Goal: Book appointment/travel/reservation

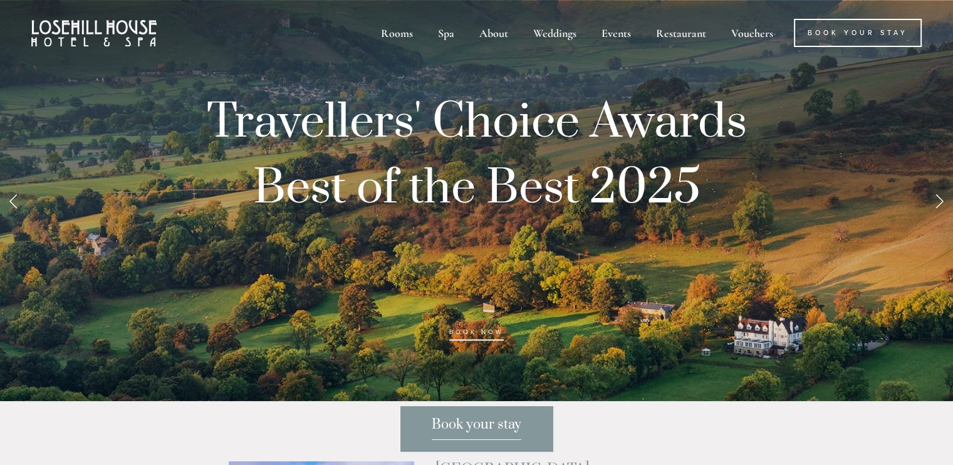
click at [458, 427] on span "Book your stay" at bounding box center [477, 428] width 90 height 24
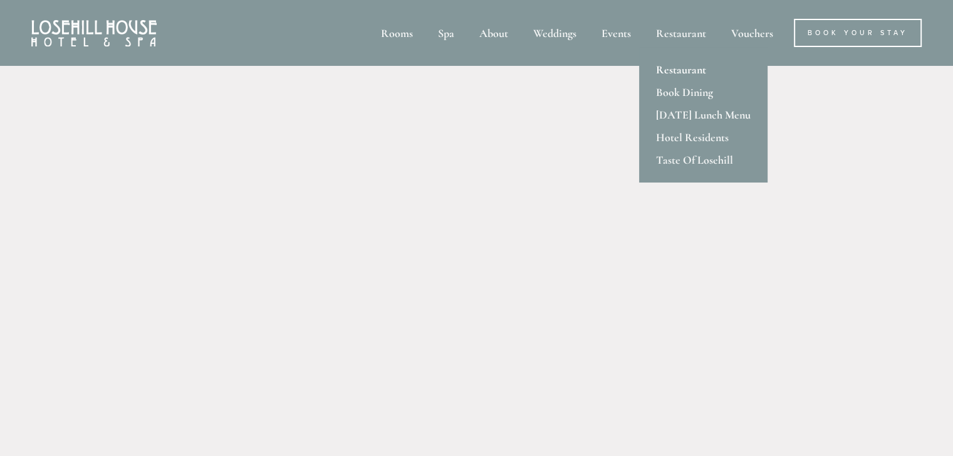
click at [694, 70] on link "Restaurant" at bounding box center [703, 69] width 128 height 23
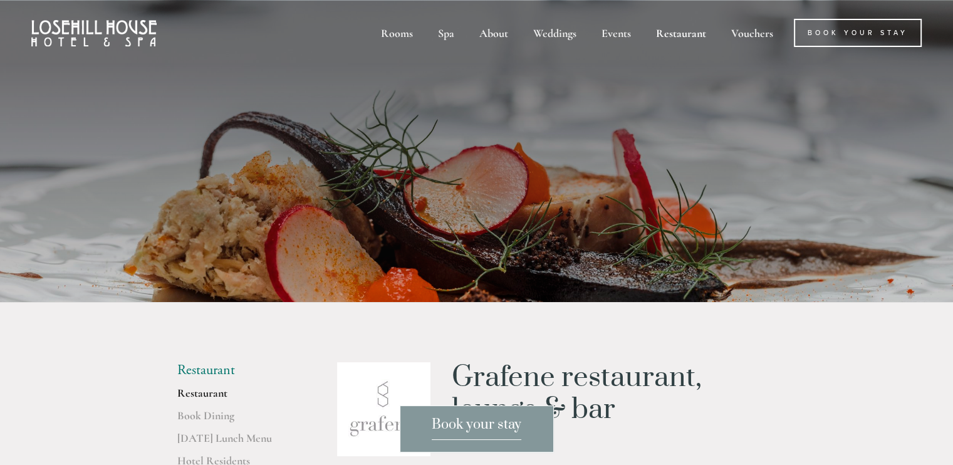
click at [132, 33] on img at bounding box center [93, 33] width 125 height 26
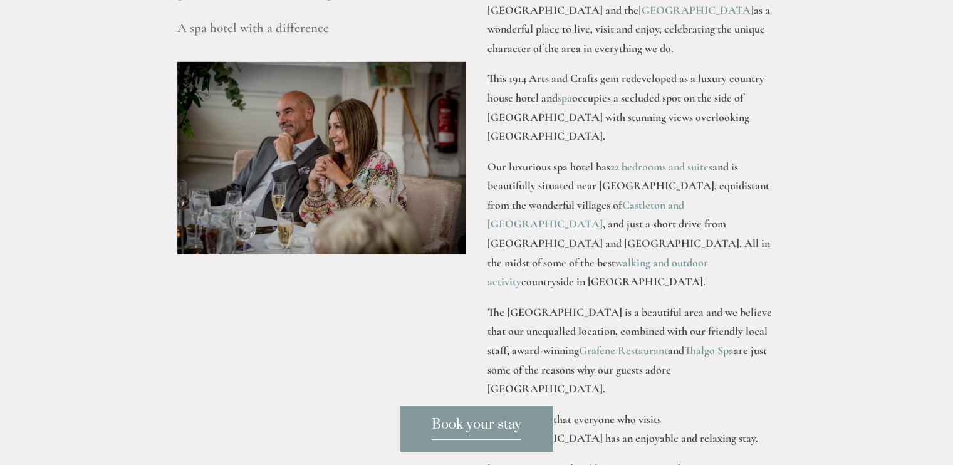
scroll to position [1643, 0]
click at [480, 427] on span "Book your stay" at bounding box center [477, 428] width 90 height 24
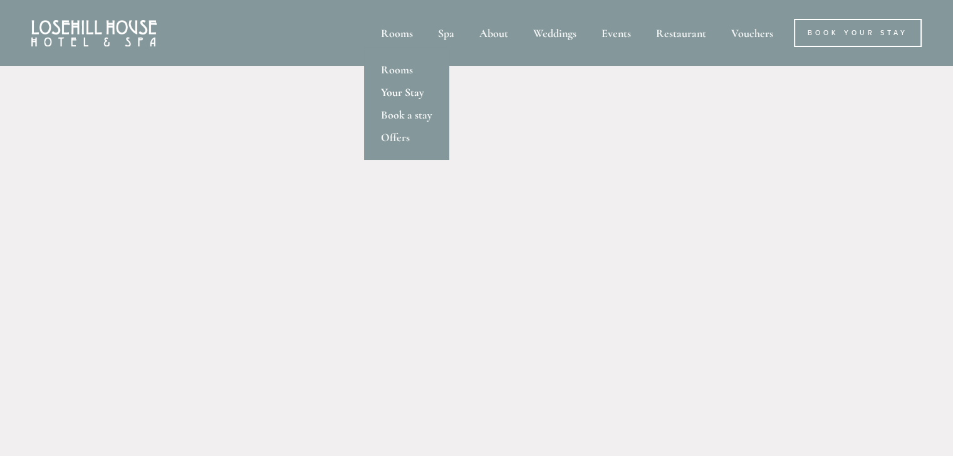
click at [398, 92] on link "Your Stay" at bounding box center [406, 92] width 85 height 23
